Goal: Task Accomplishment & Management: Use online tool/utility

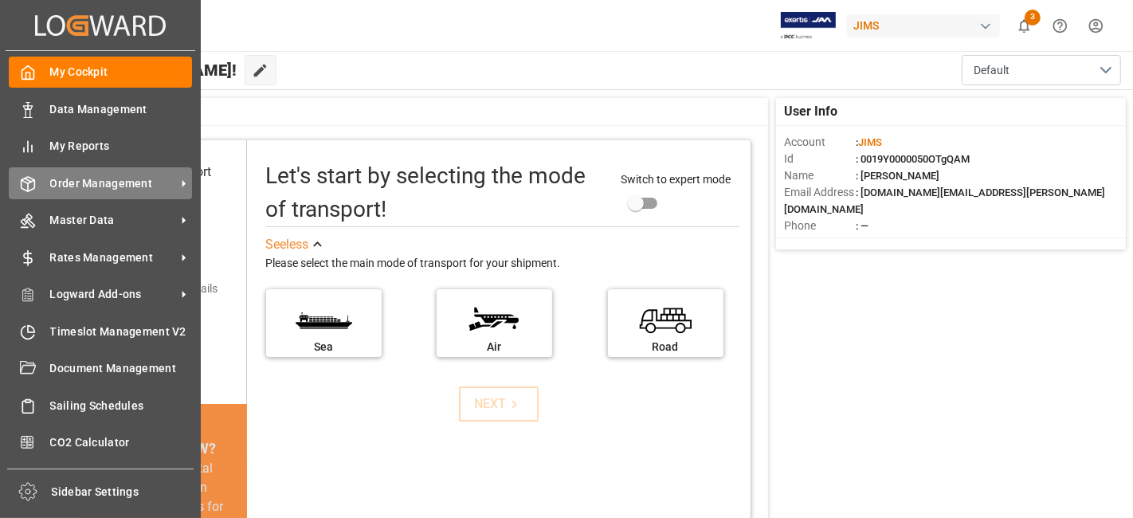
click at [94, 180] on span "Order Management" at bounding box center [113, 183] width 126 height 17
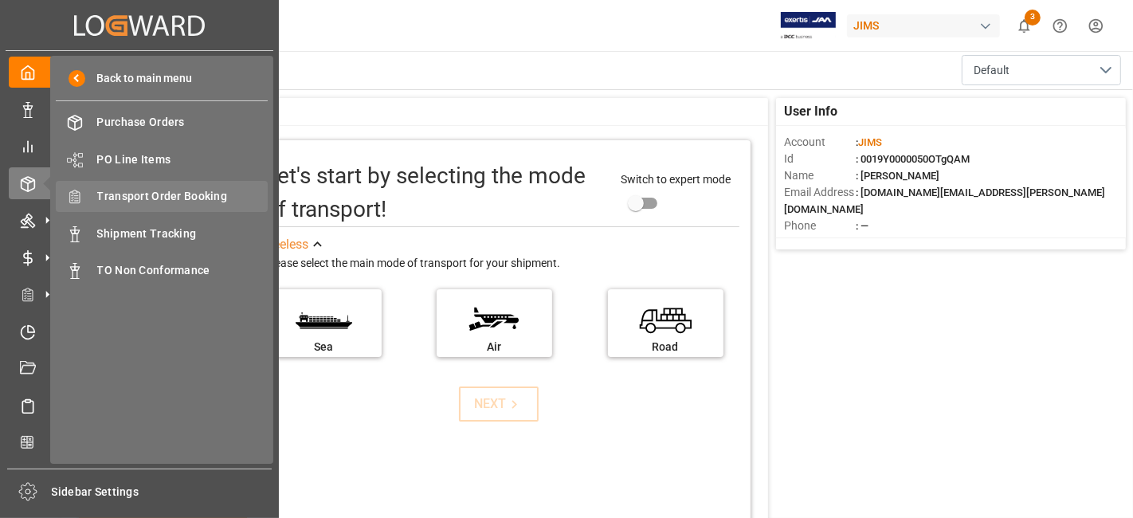
click at [177, 201] on span "Transport Order Booking" at bounding box center [182, 196] width 171 height 17
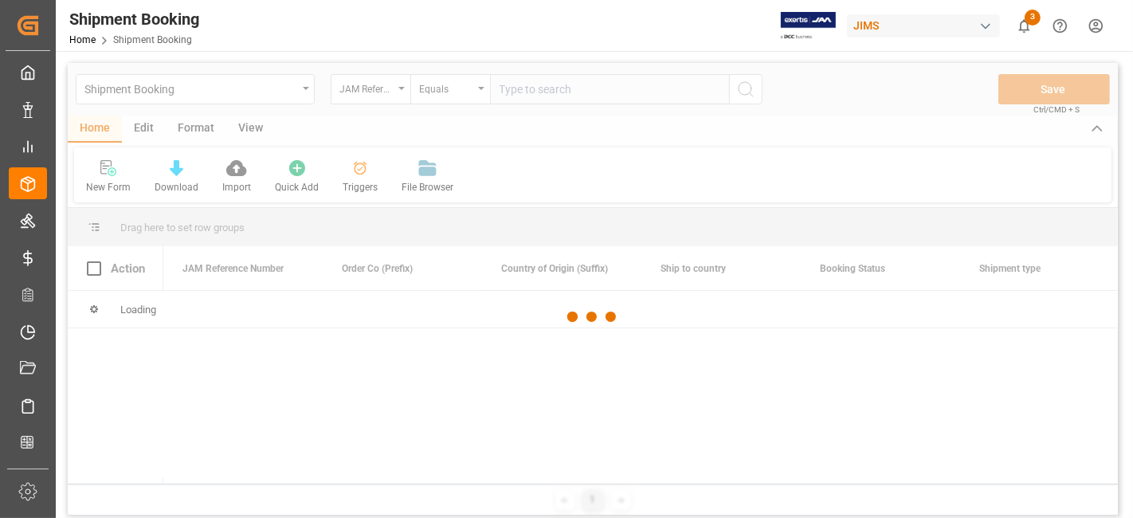
click at [530, 92] on div at bounding box center [593, 317] width 1050 height 508
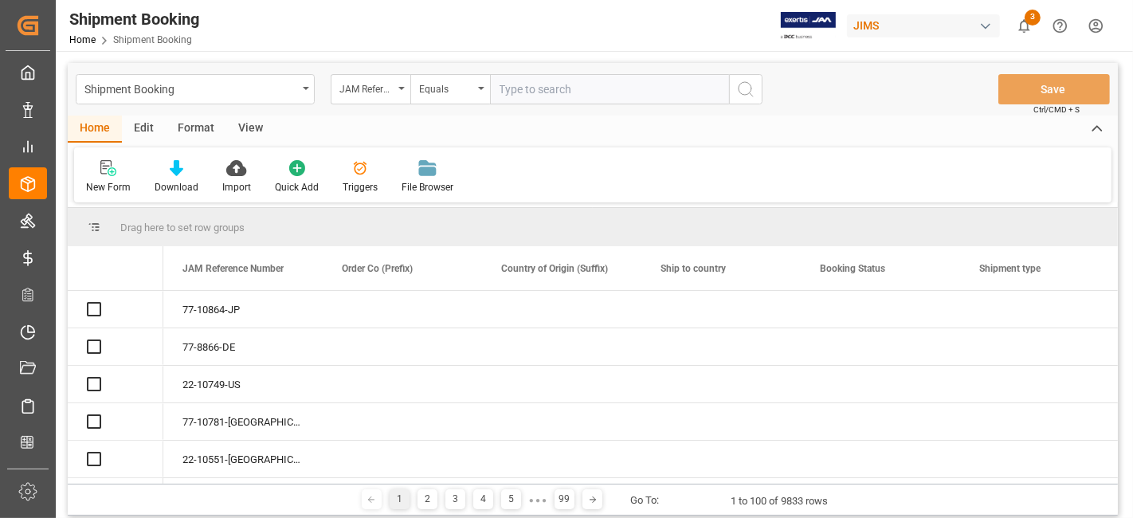
click at [530, 92] on input "text" at bounding box center [609, 89] width 239 height 30
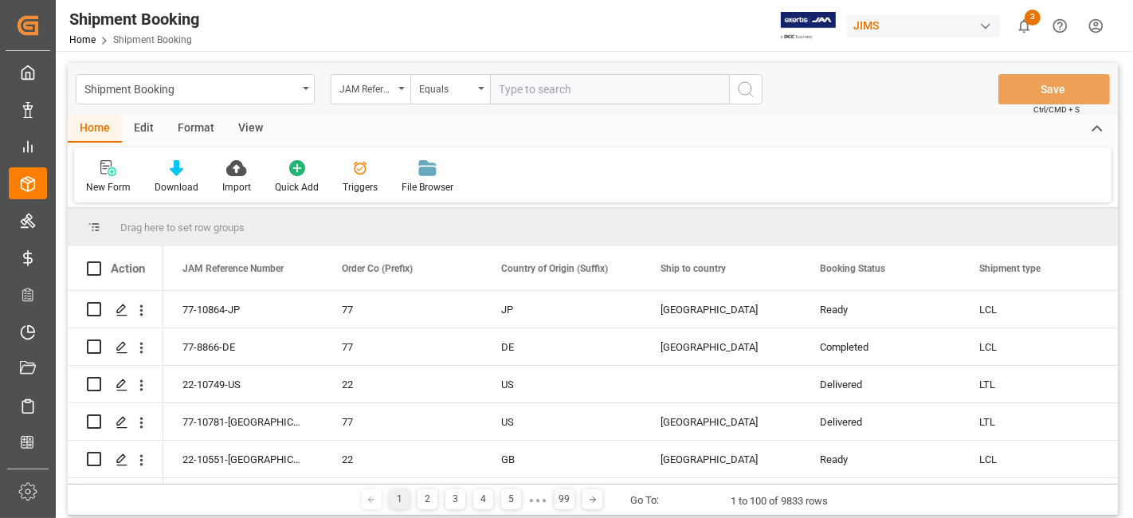
paste input "77-11021-[GEOGRAPHIC_DATA]"
type input "77-11021-[GEOGRAPHIC_DATA]"
click at [750, 94] on line "search button" at bounding box center [751, 94] width 3 height 3
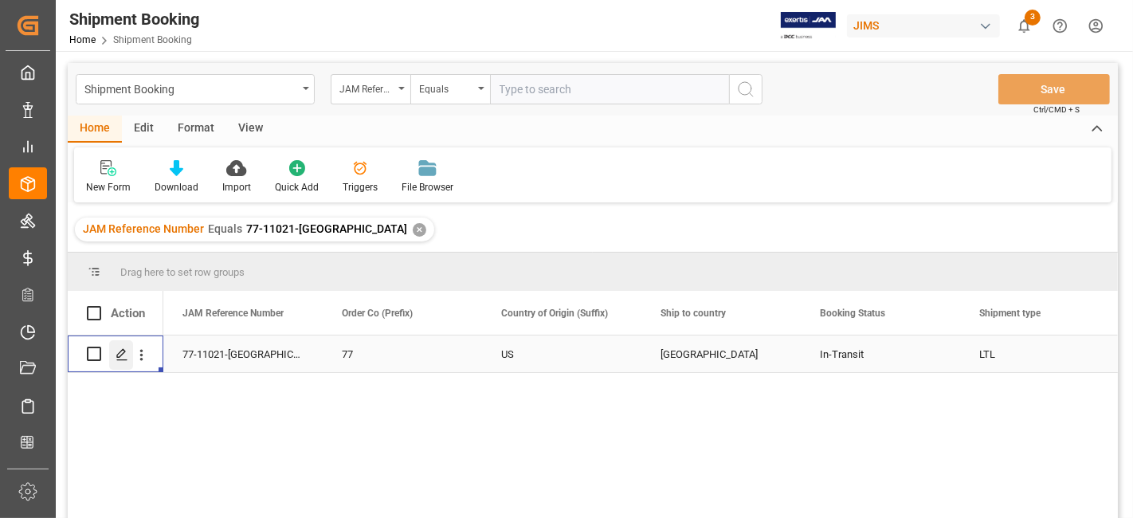
click at [120, 360] on icon "Press SPACE to select this row." at bounding box center [122, 354] width 13 height 13
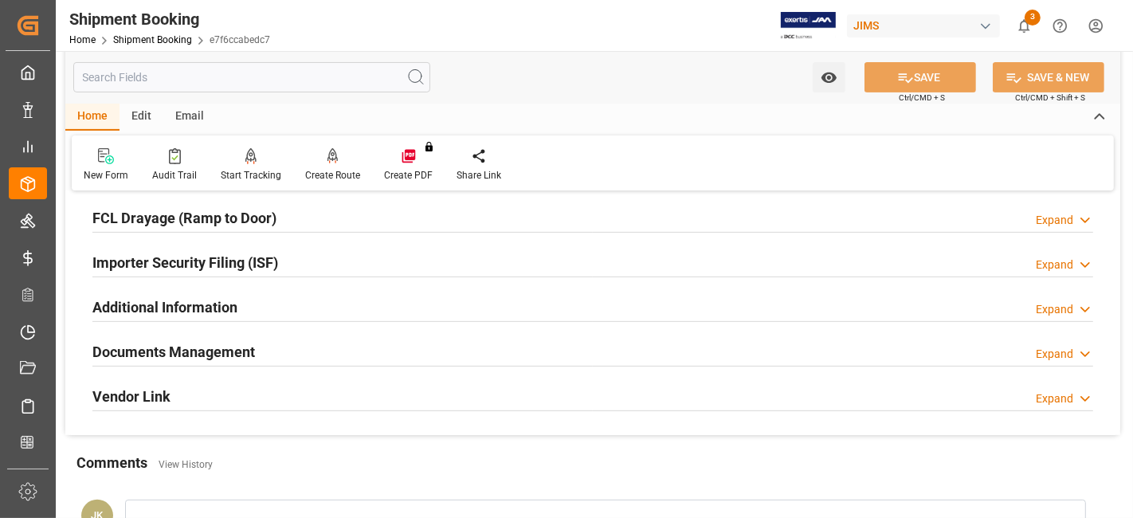
scroll to position [442, 0]
click at [143, 341] on h2 "Documents Management" at bounding box center [173, 351] width 163 height 22
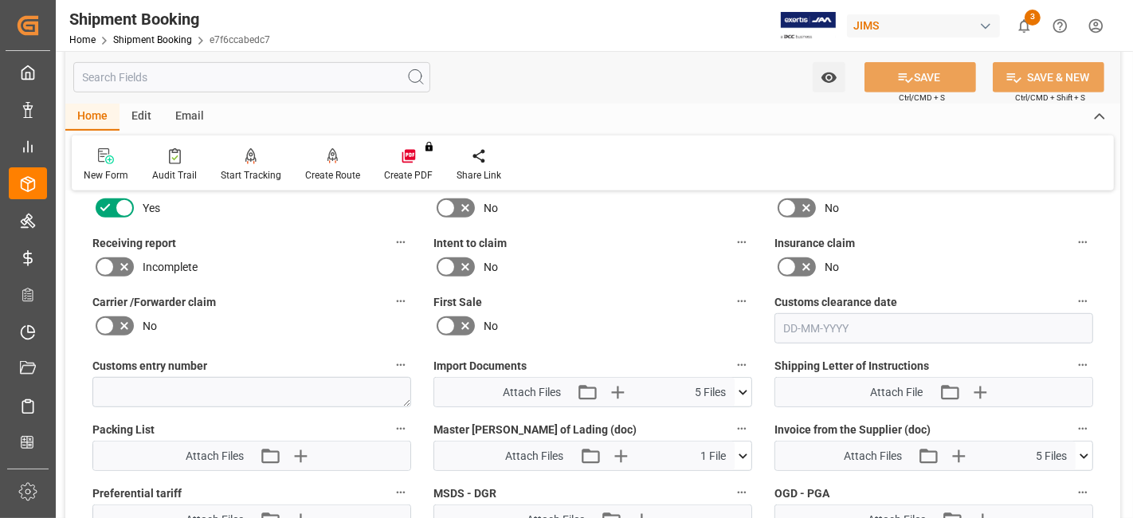
scroll to position [797, 0]
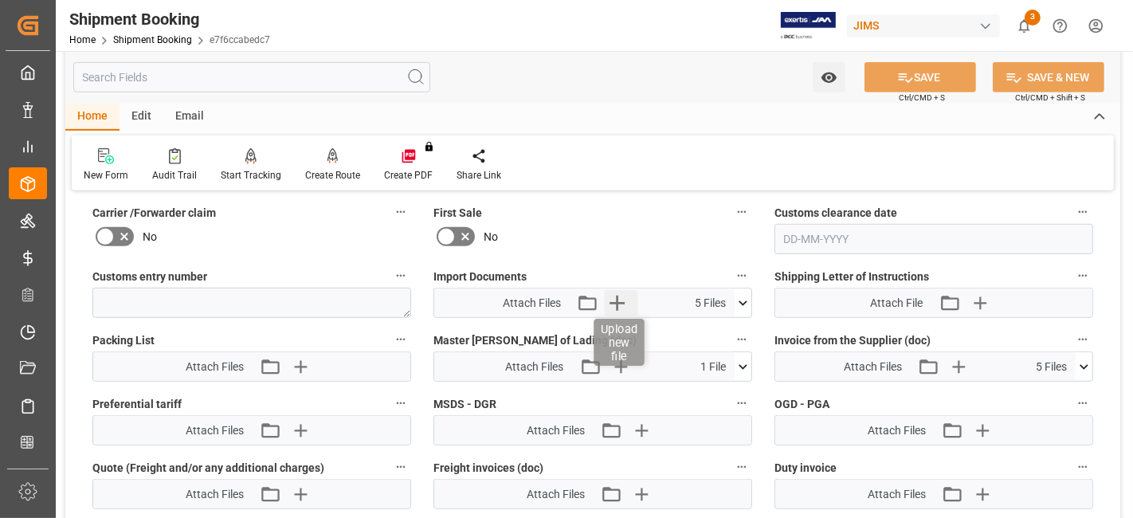
click at [622, 304] on icon "button" at bounding box center [617, 302] width 25 height 25
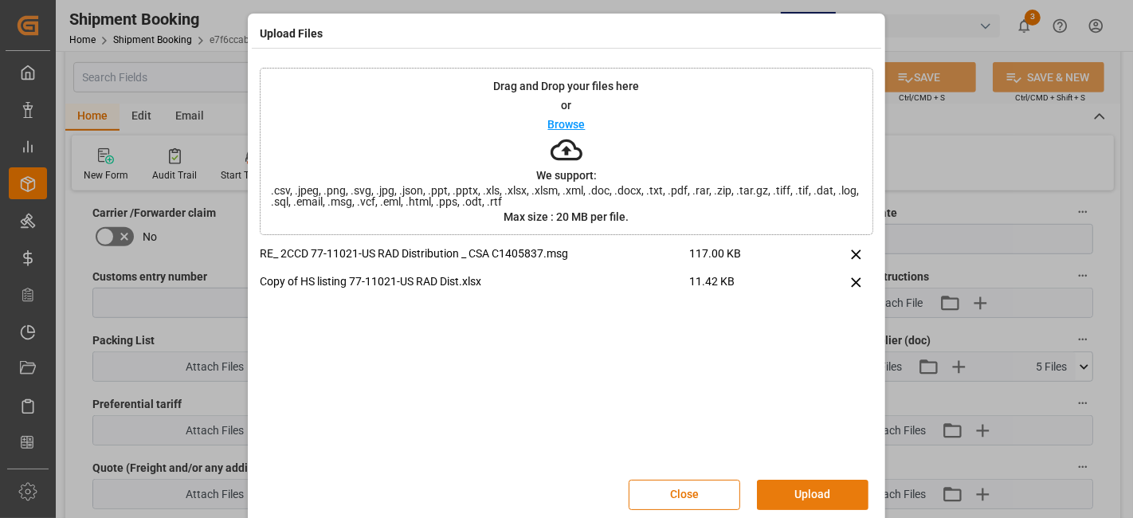
click at [790, 483] on button "Upload" at bounding box center [813, 495] width 112 height 30
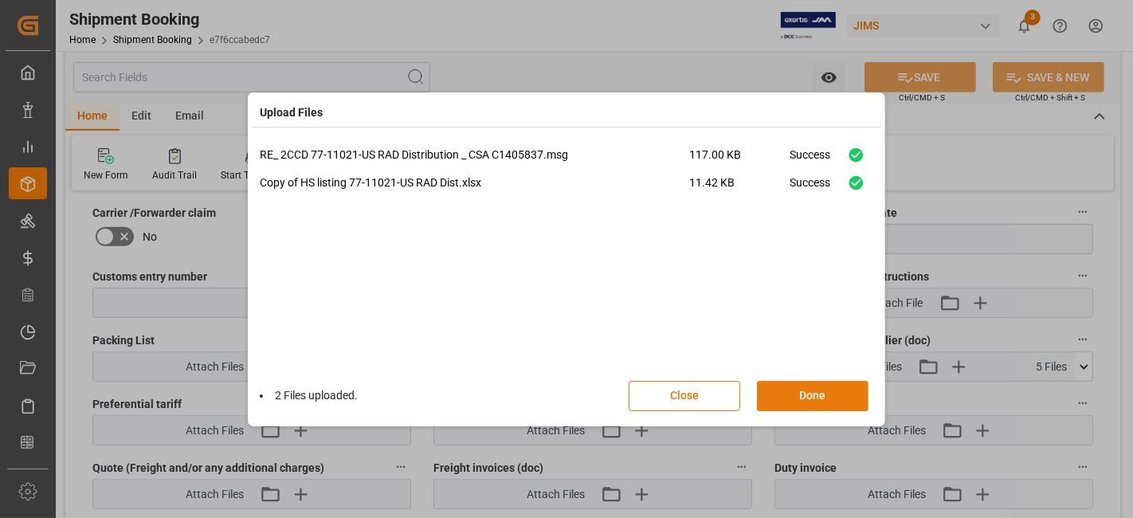
click at [798, 394] on button "Done" at bounding box center [813, 396] width 112 height 30
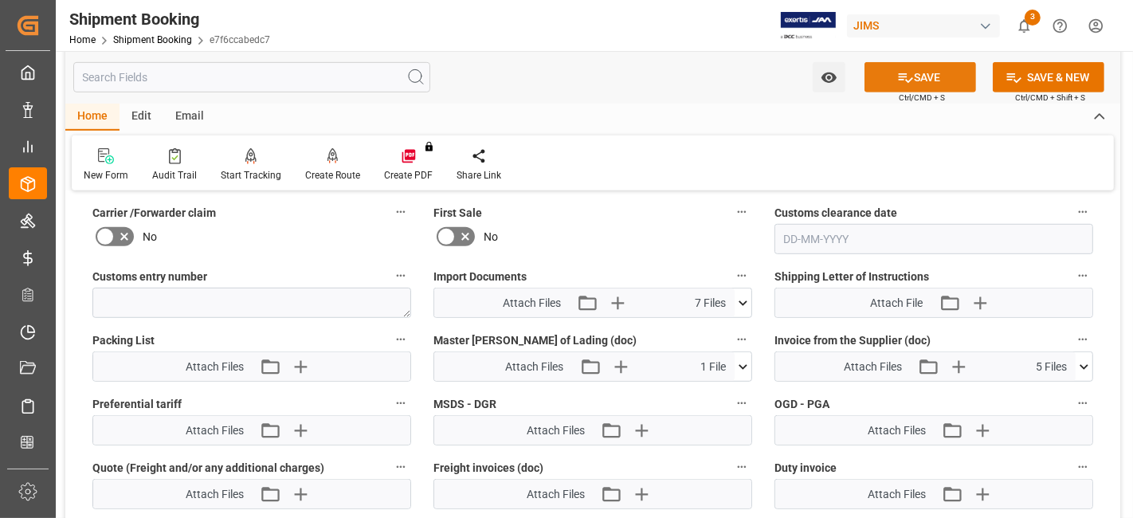
click at [908, 80] on icon at bounding box center [905, 77] width 17 height 17
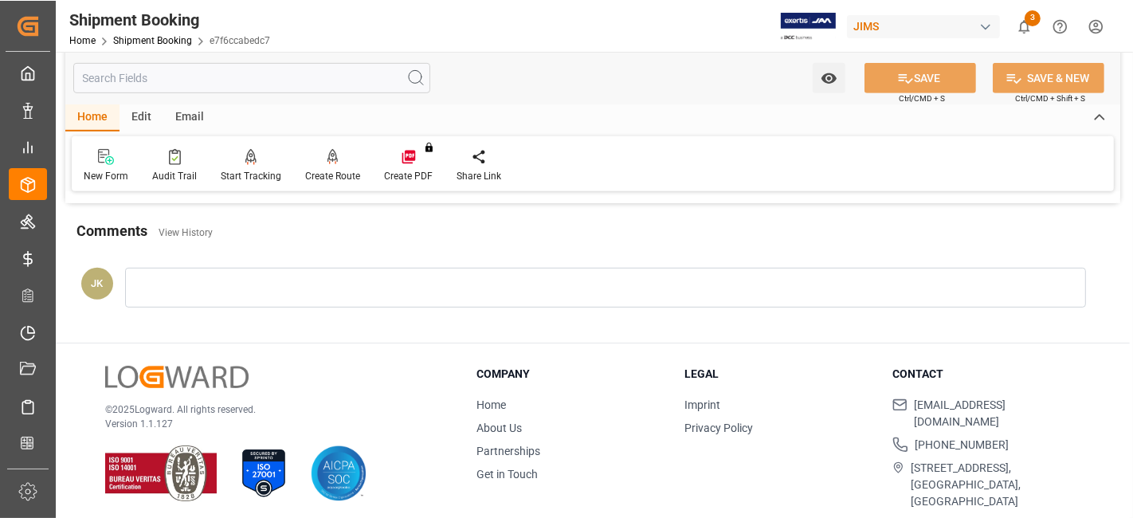
scroll to position [355, 0]
